Goal: Information Seeking & Learning: Understand process/instructions

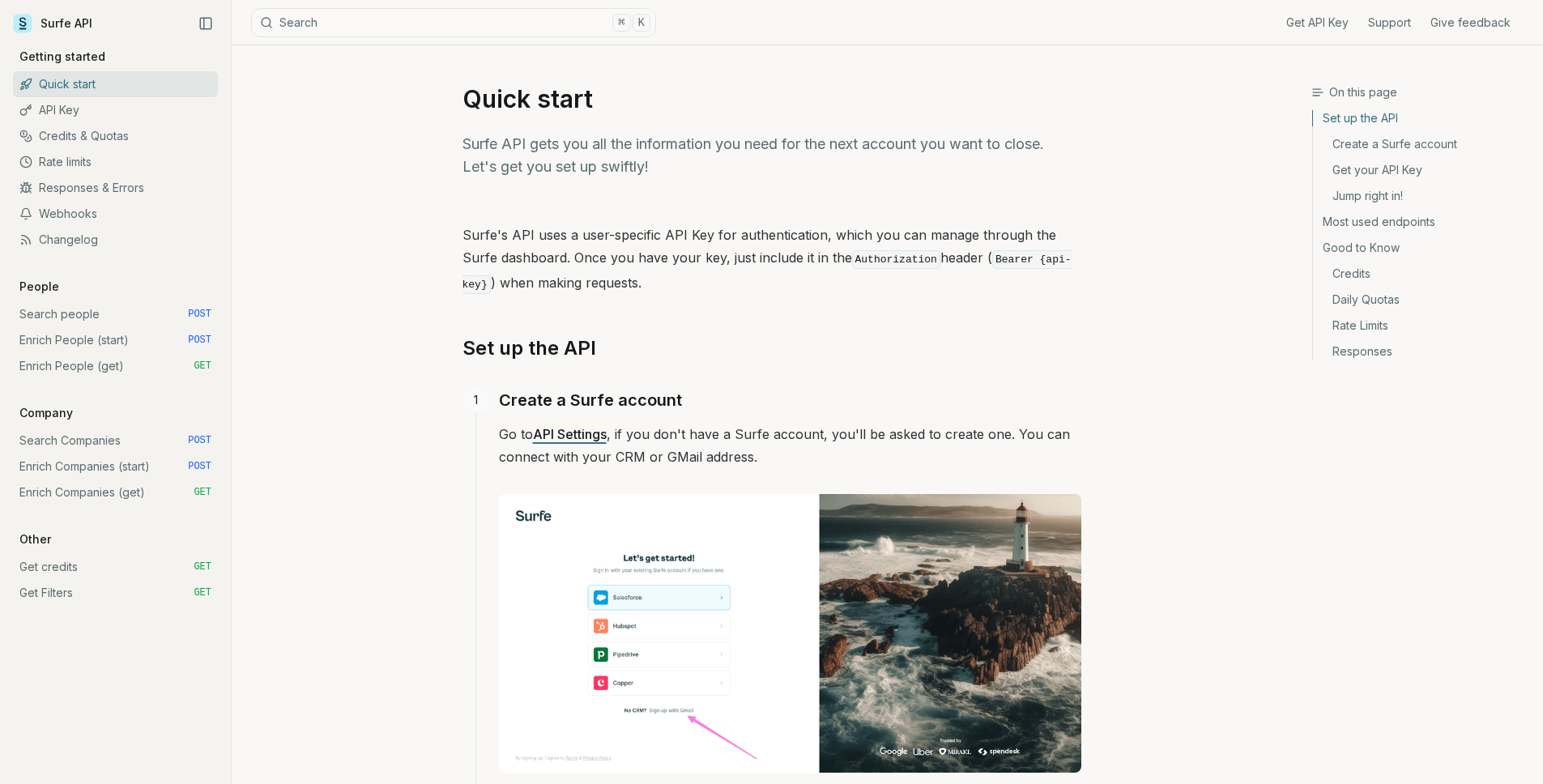
click at [111, 465] on link "Enrich Companies (start) POST" at bounding box center [115, 466] width 205 height 26
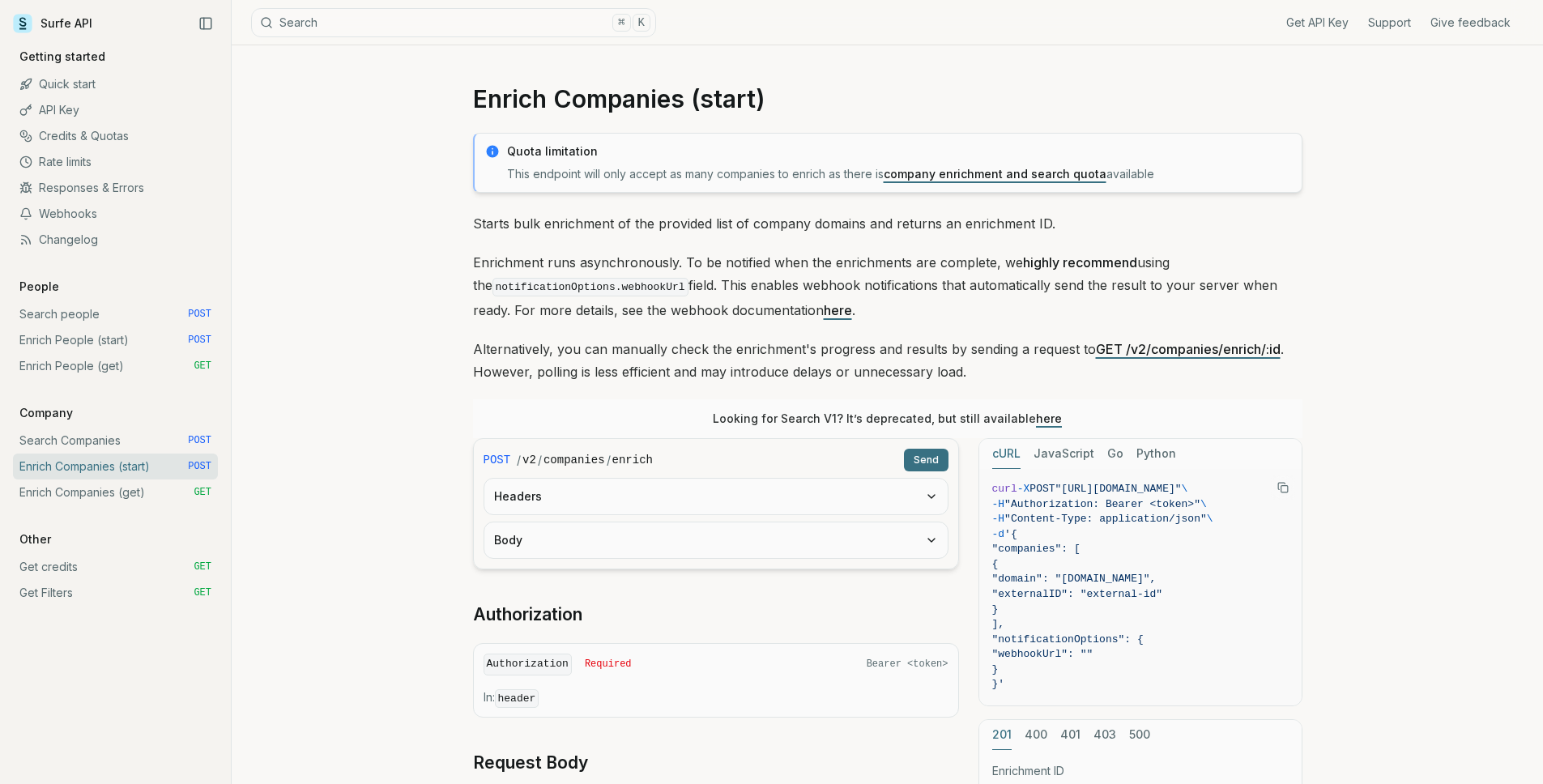
click at [1039, 416] on link "here" at bounding box center [1049, 418] width 26 height 14
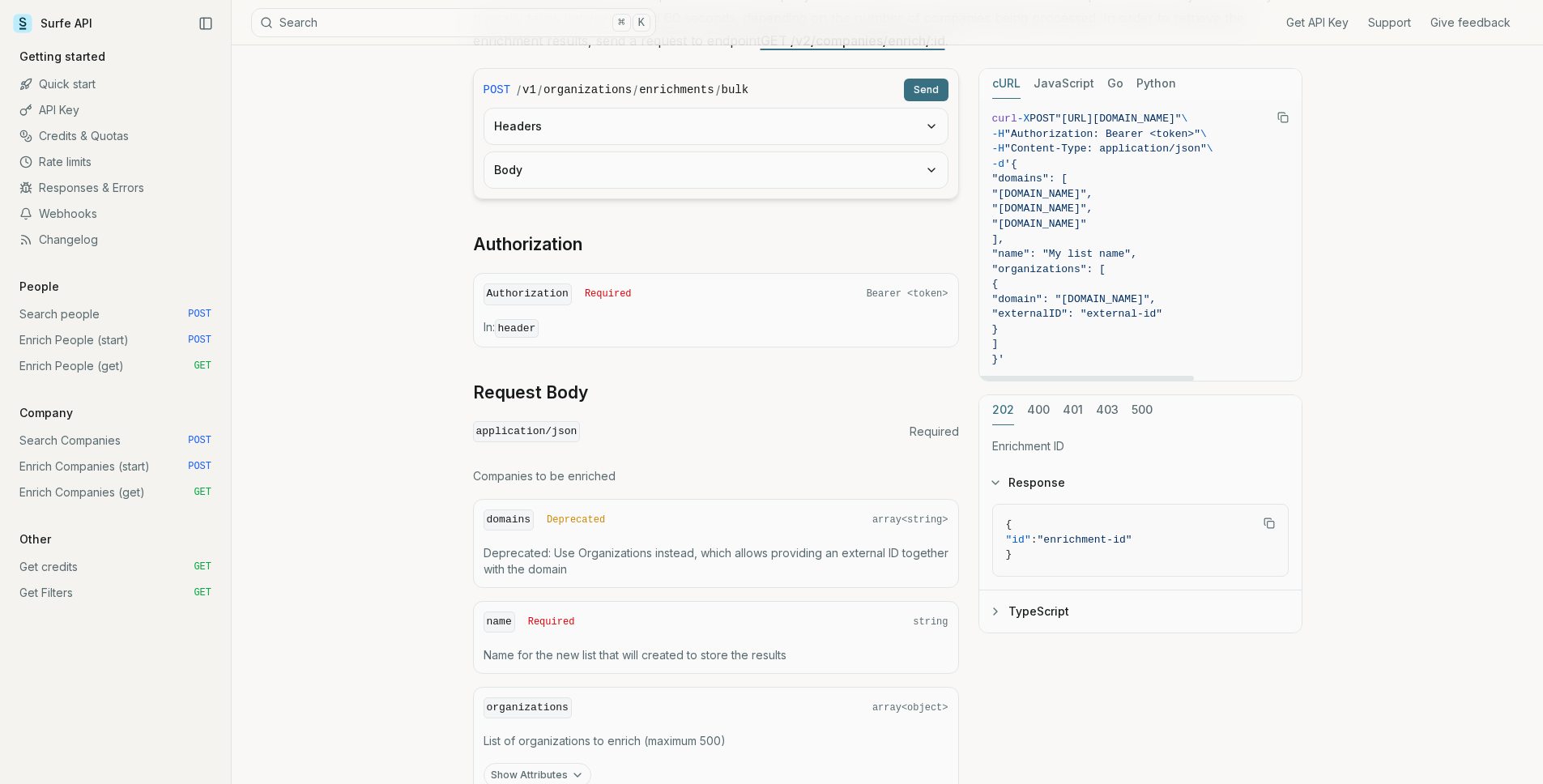
scroll to position [379, 0]
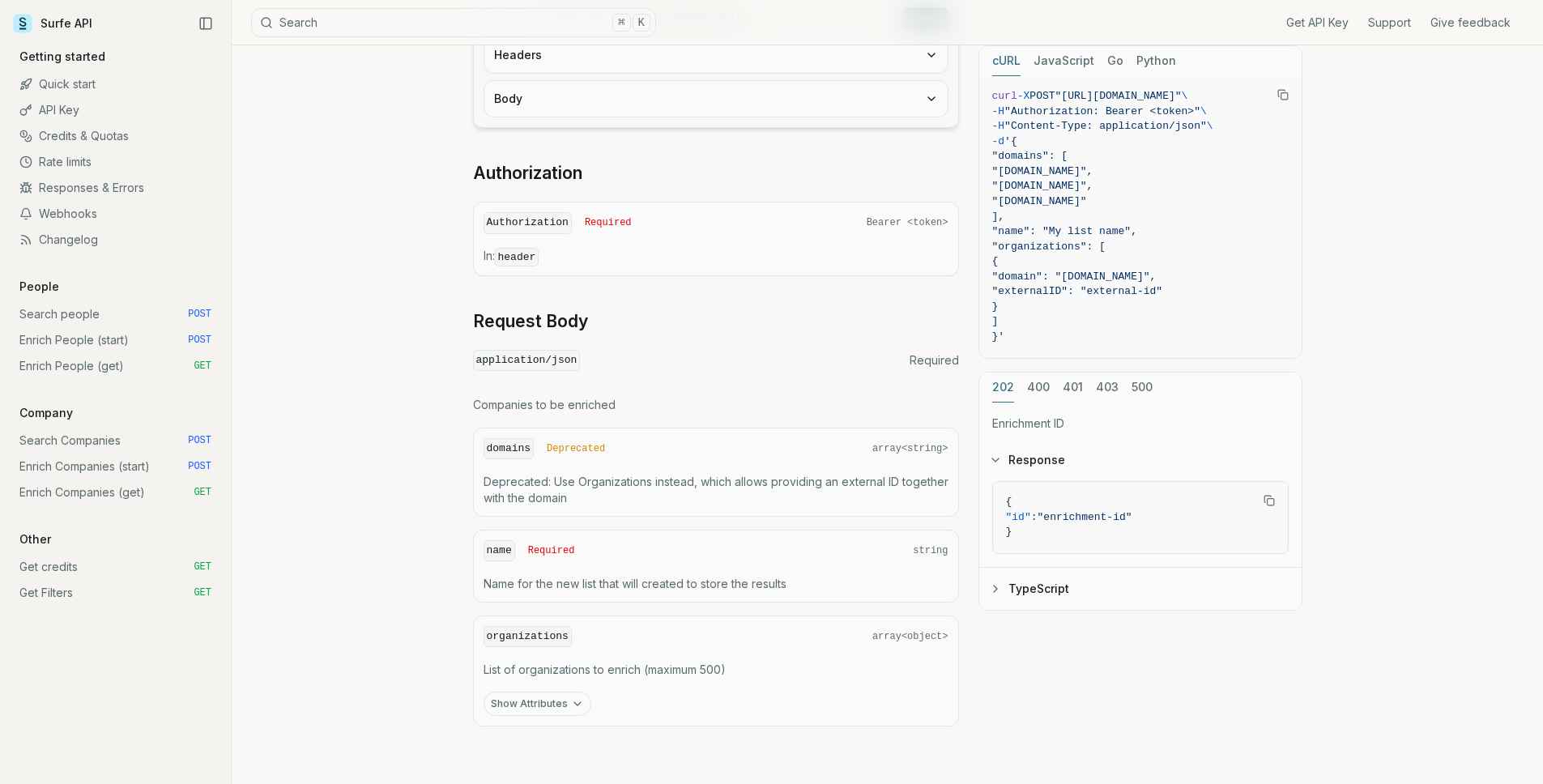
click at [145, 493] on link "Enrich Companies (get) GET" at bounding box center [115, 493] width 205 height 26
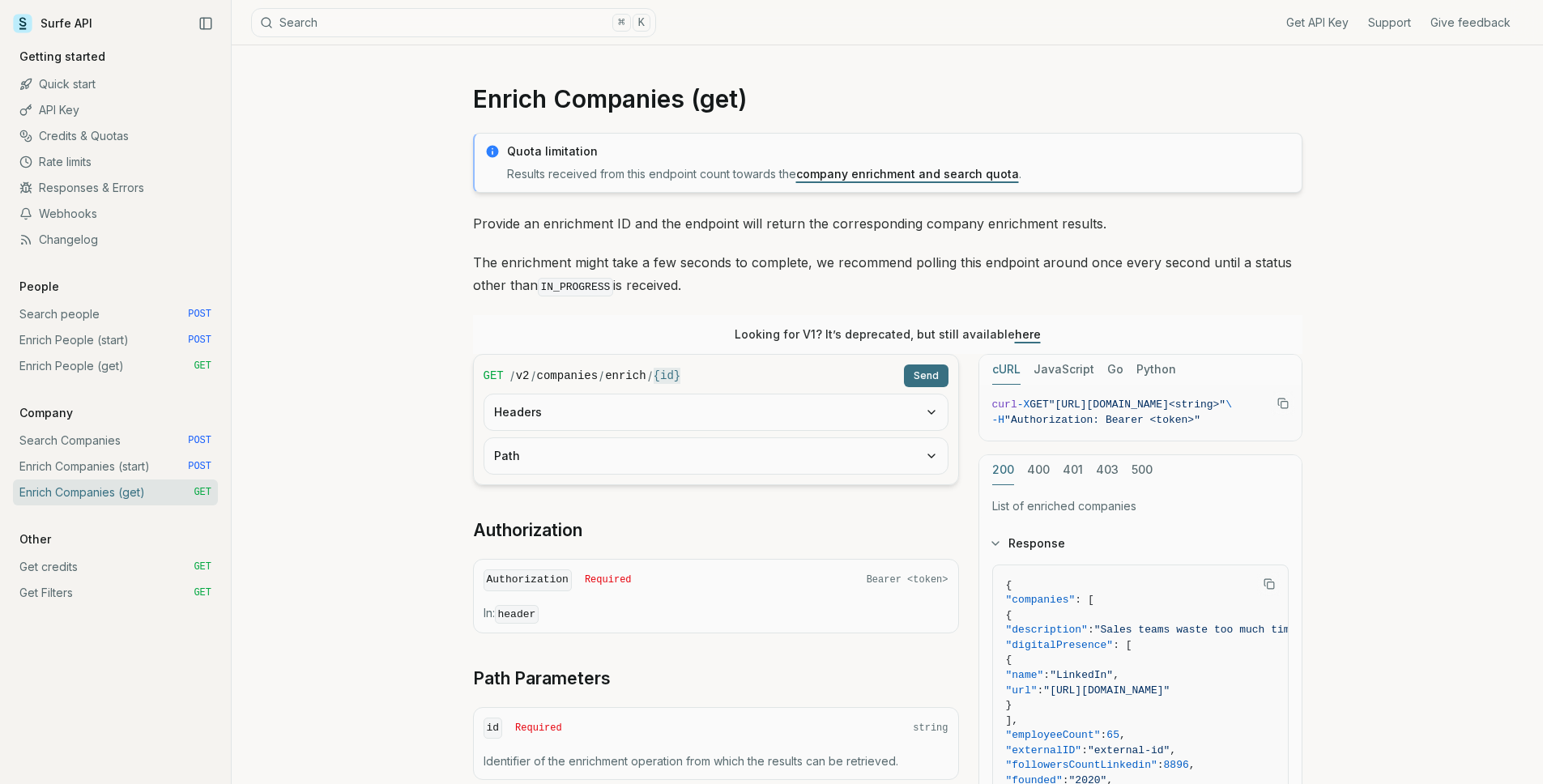
click at [1023, 336] on link "here" at bounding box center [1029, 333] width 26 height 14
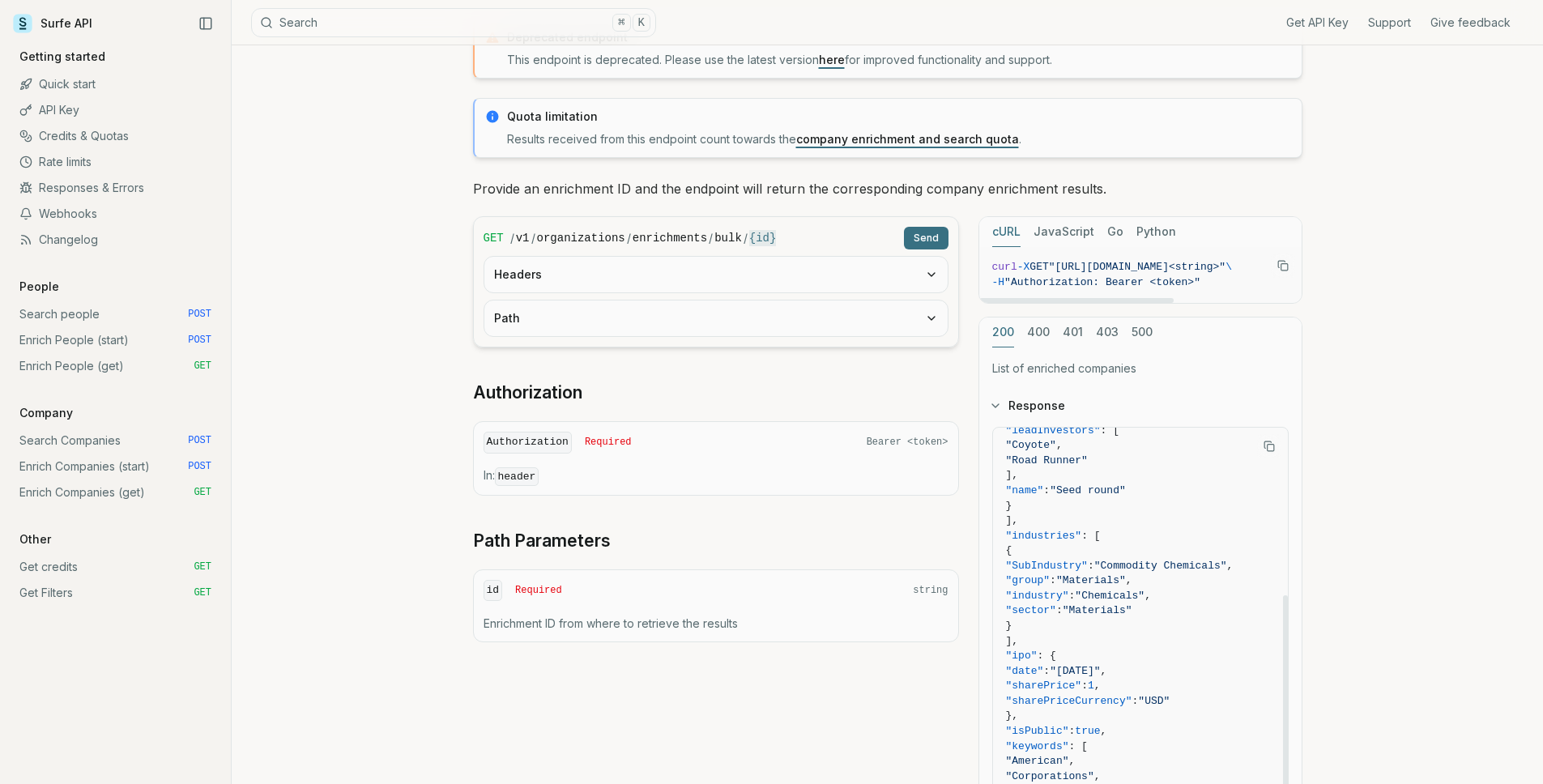
scroll to position [401, 0]
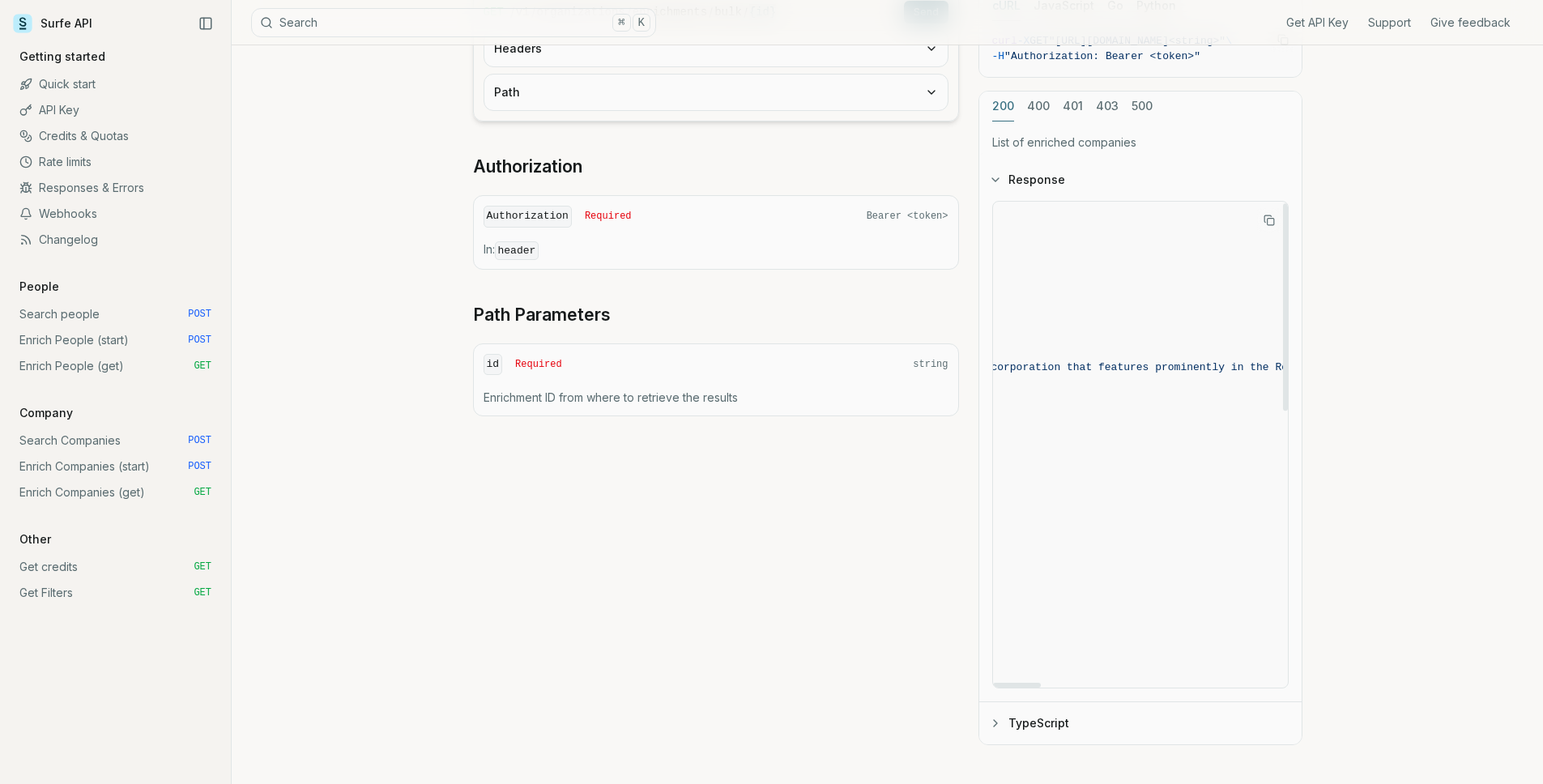
scroll to position [4, 0]
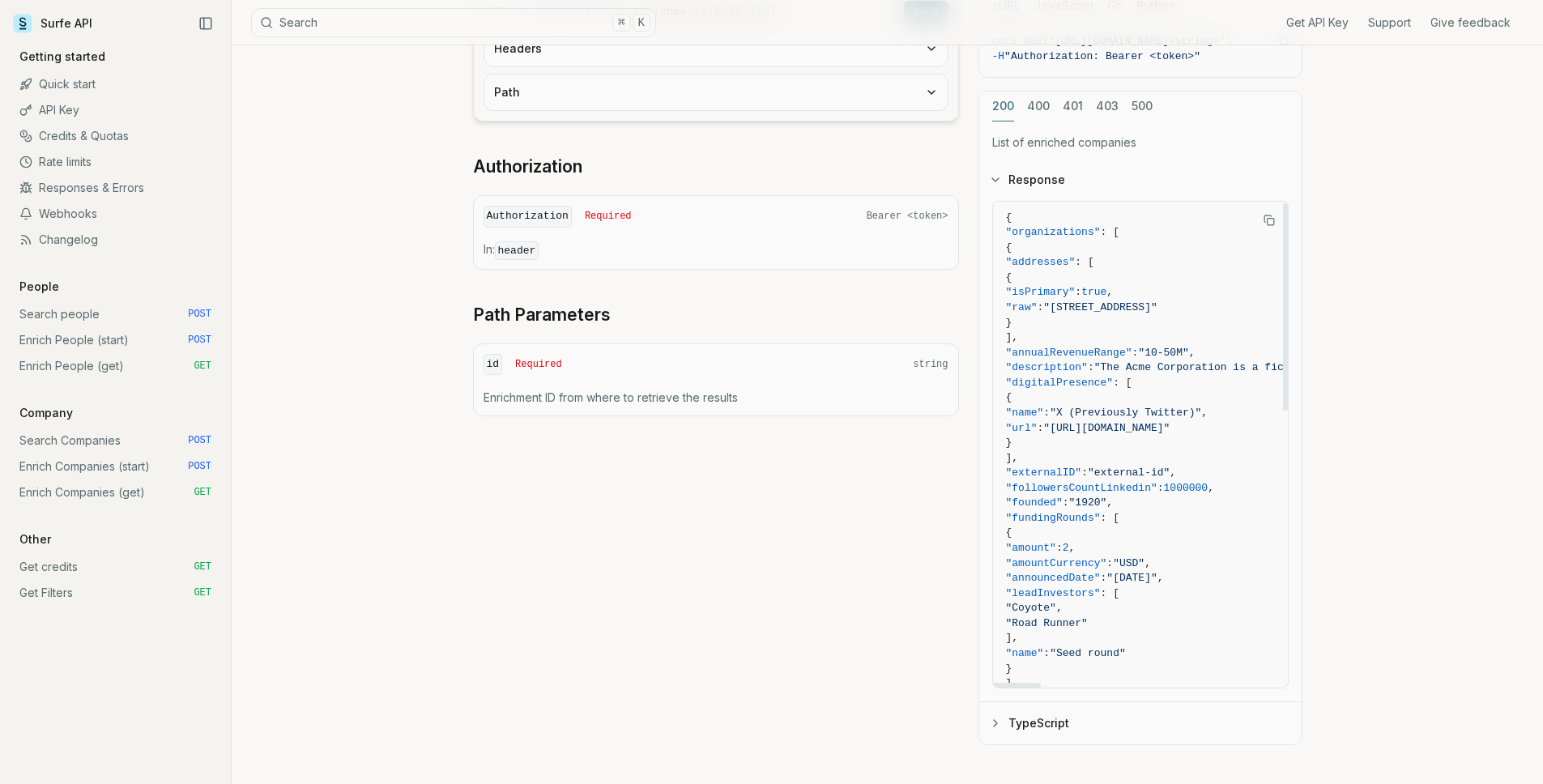
drag, startPoint x: 1177, startPoint y: 532, endPoint x: 803, endPoint y: 393, distance: 399.0
click at [803, 393] on div "GET / v1 / organizations / enrichments / bulk / {id} Send Headers Path Authoriz…" at bounding box center [887, 368] width 829 height 755
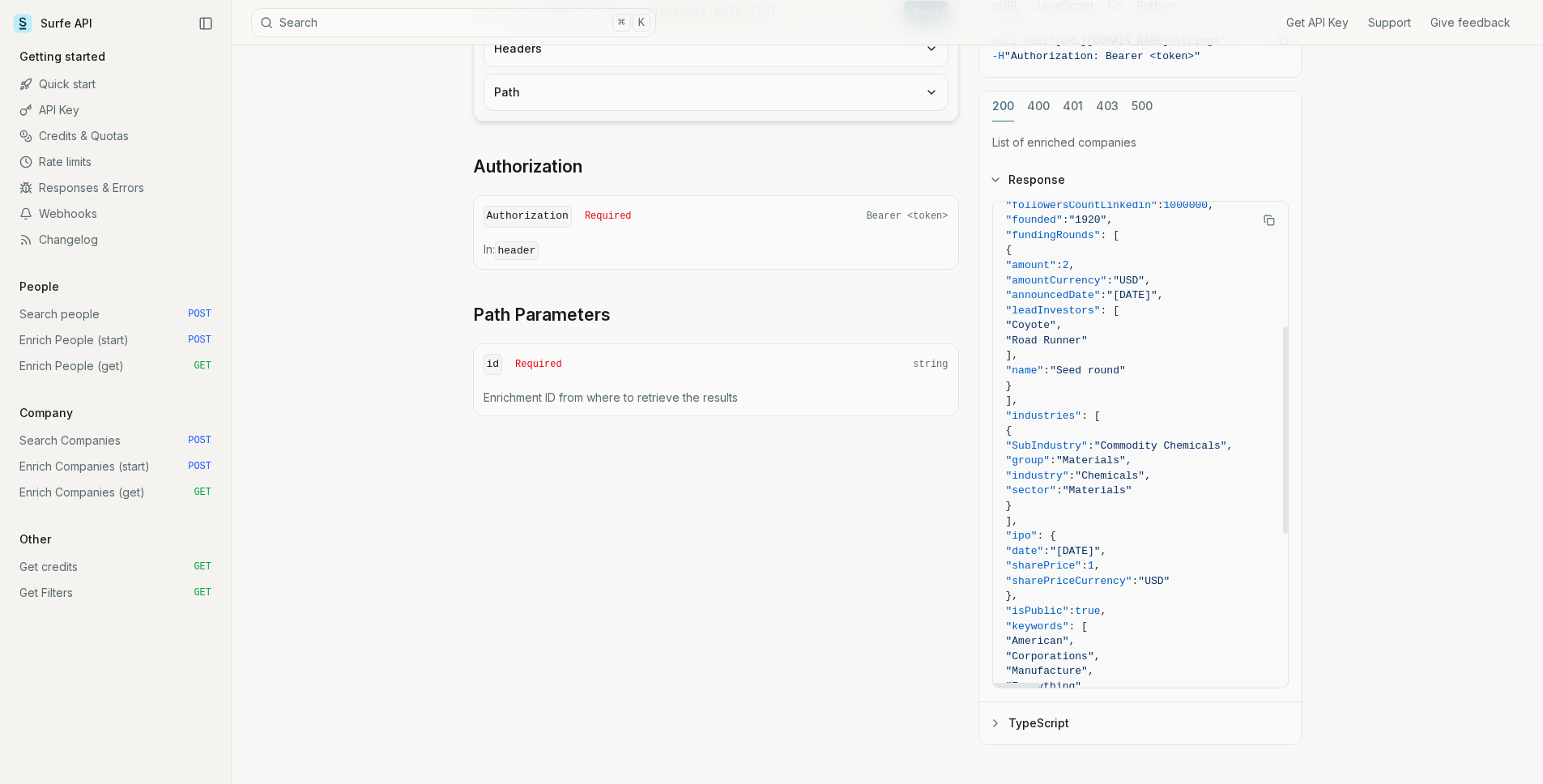
scroll to position [293, 0]
click at [1133, 482] on span ""Materials"" at bounding box center [1098, 483] width 69 height 12
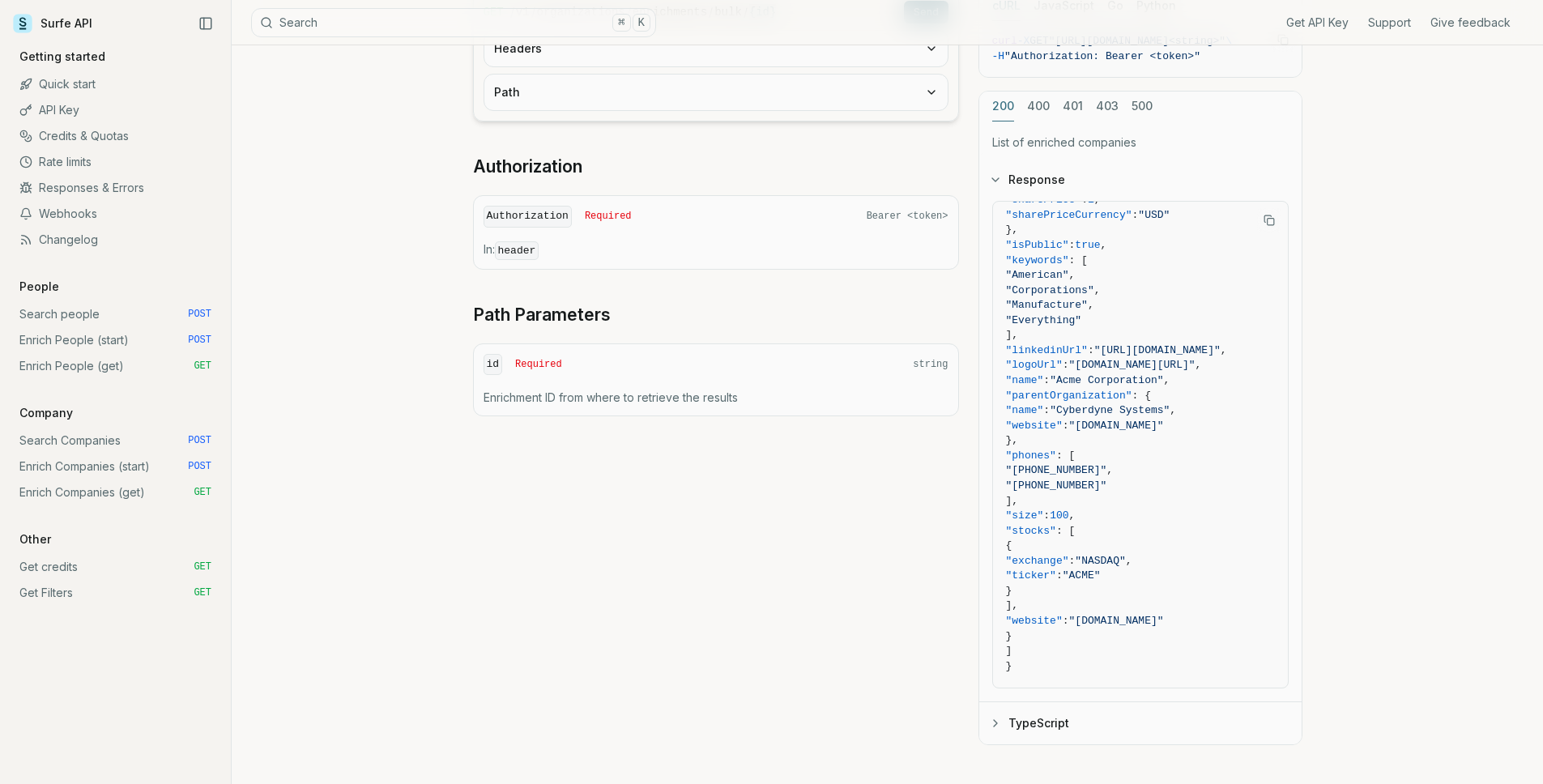
scroll to position [653, 0]
